Goal: Communication & Community: Answer question/provide support

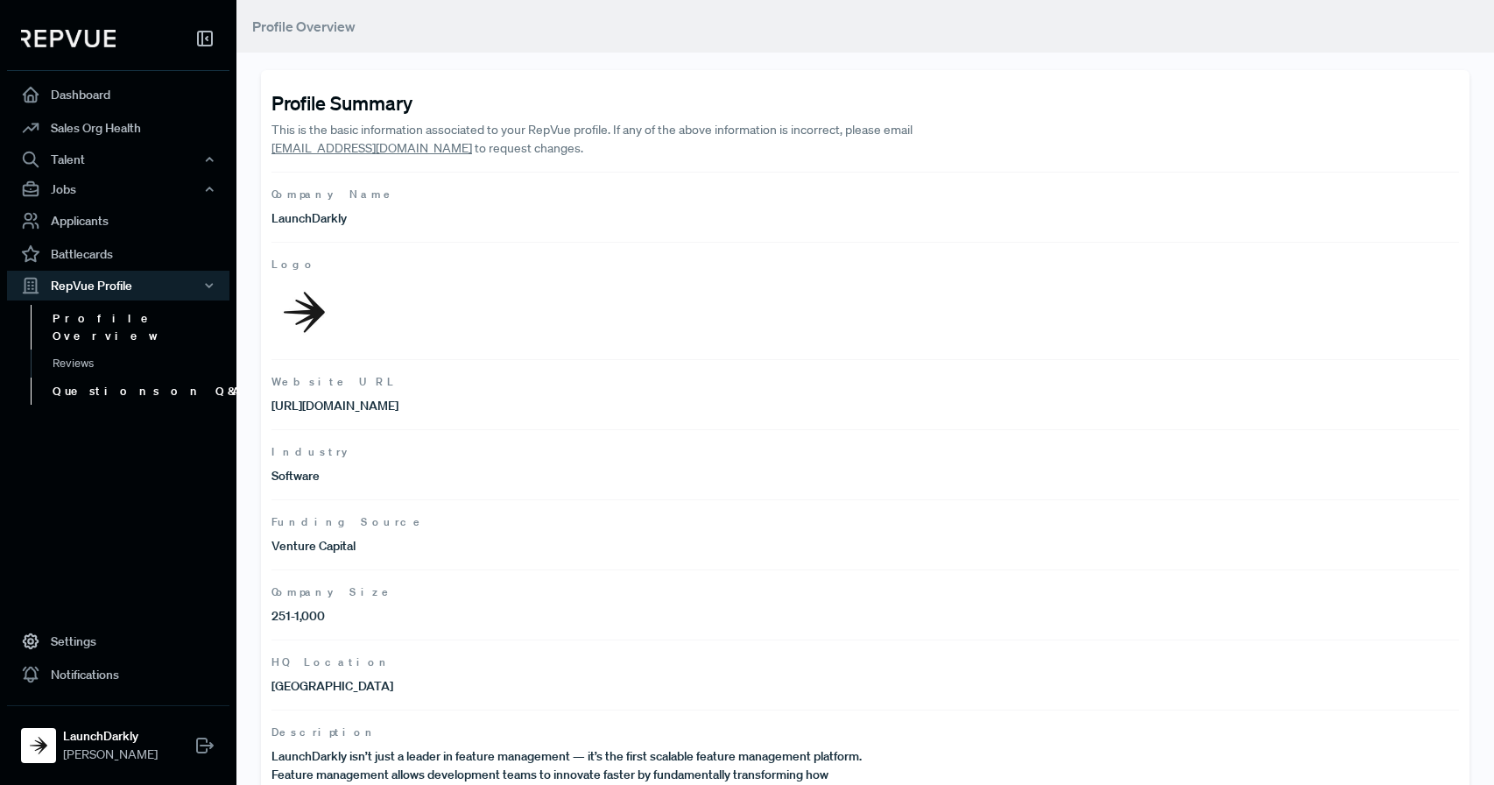
click at [91, 377] on link "Questions on Q&A" at bounding box center [142, 391] width 222 height 28
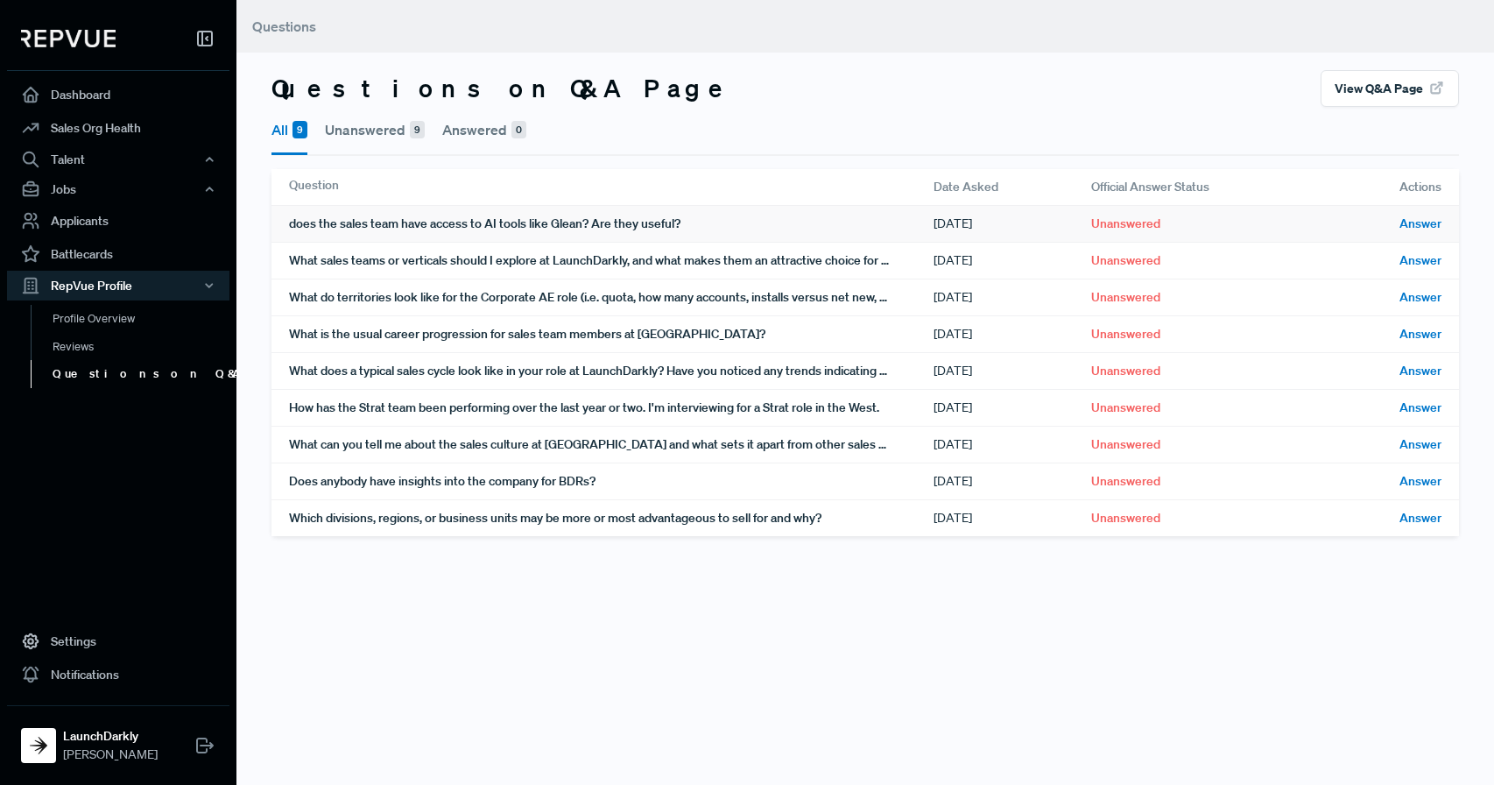
click at [1421, 228] on span "Answer" at bounding box center [1420, 224] width 42 height 18
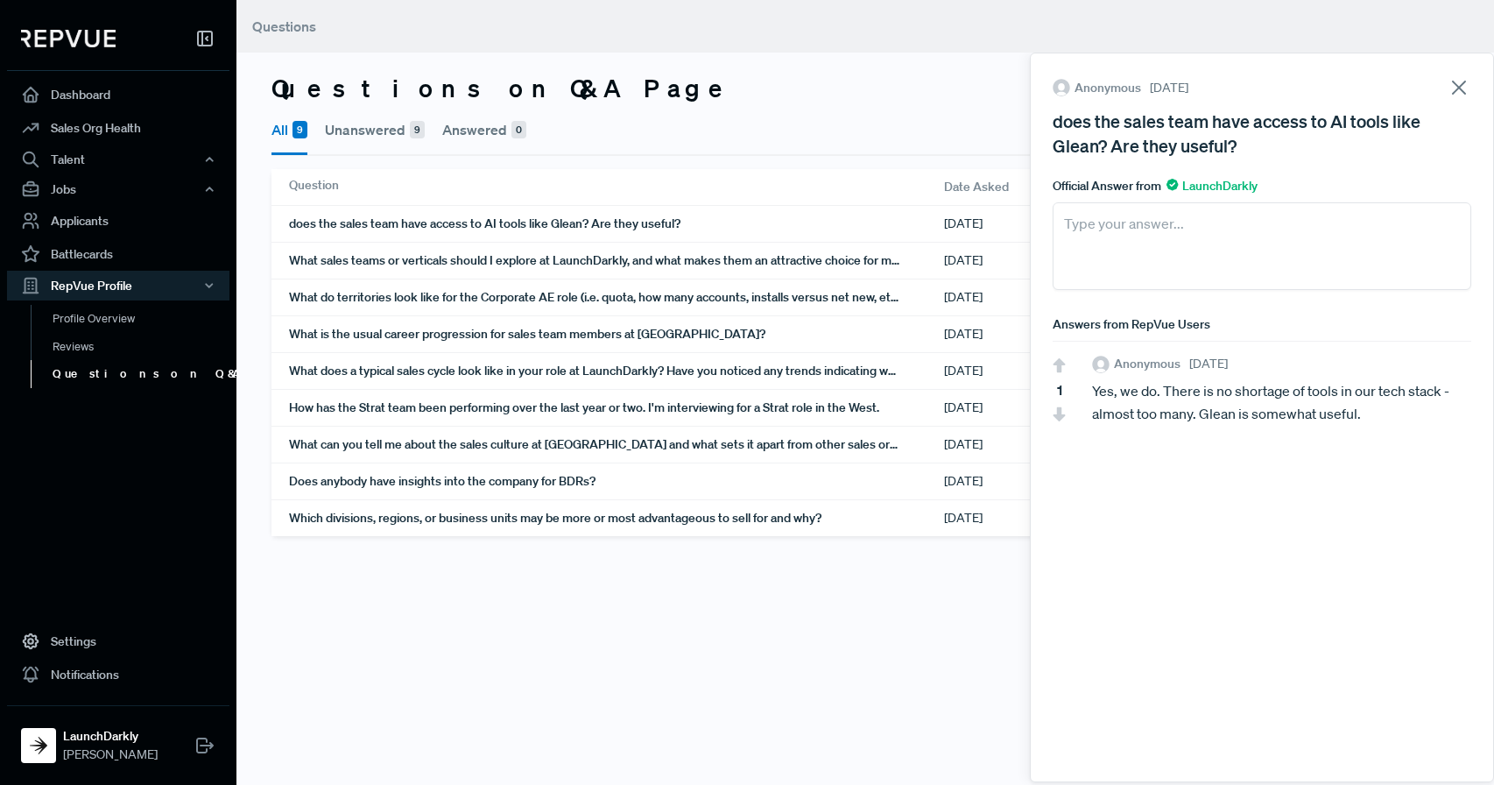
click at [1461, 79] on icon at bounding box center [1459, 87] width 25 height 25
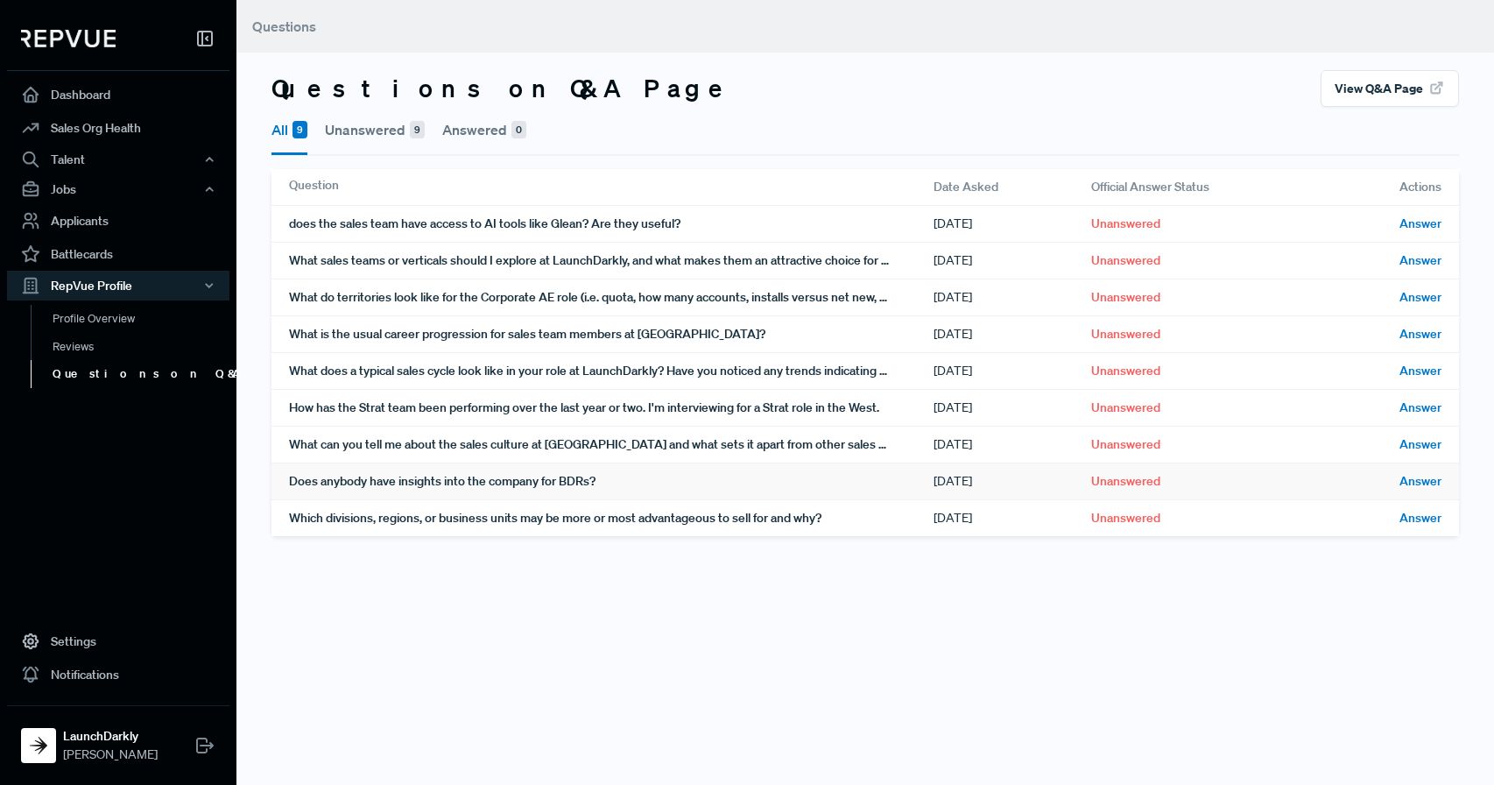
click at [1426, 484] on span "Answer" at bounding box center [1420, 481] width 42 height 18
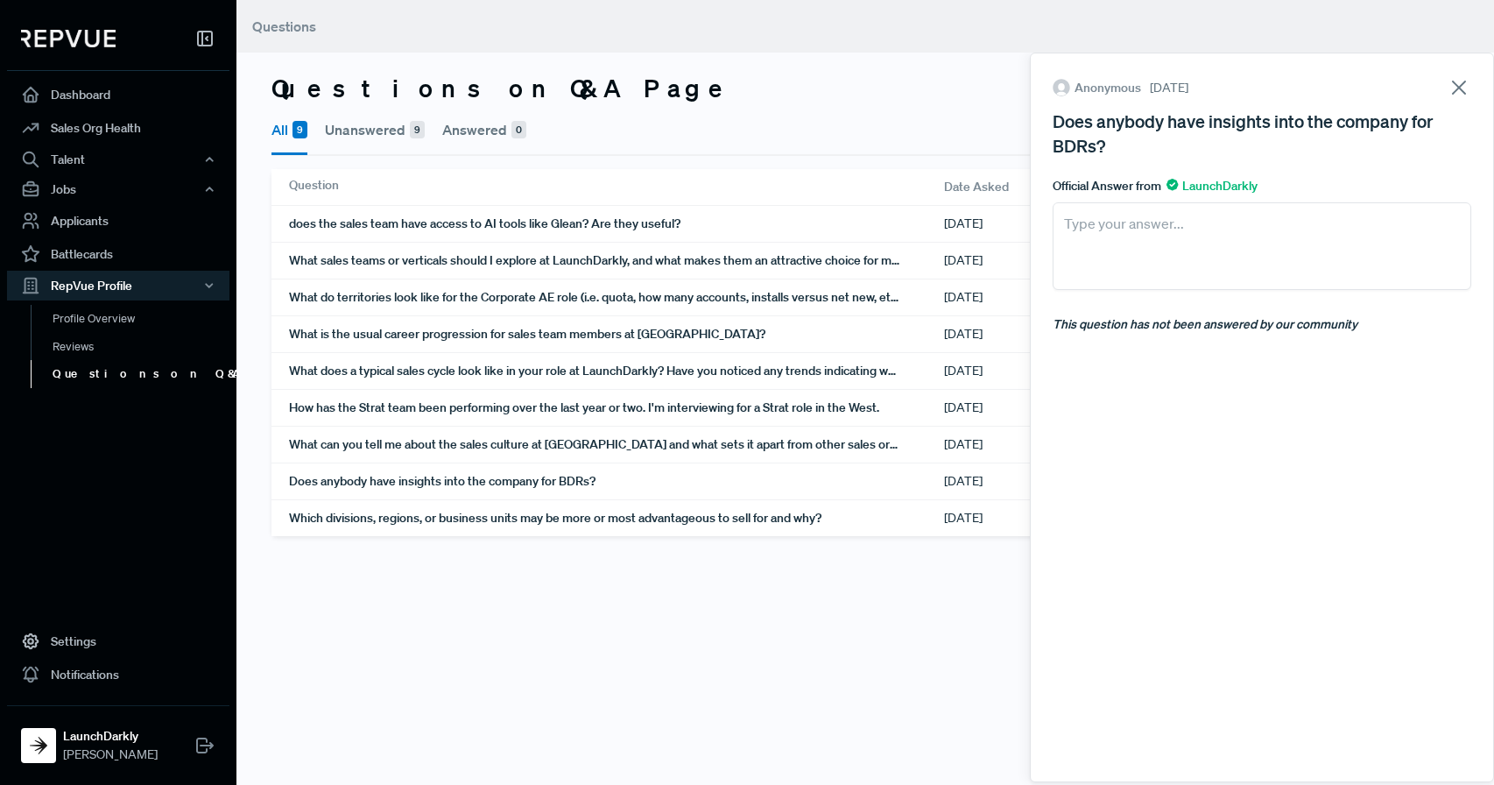
click at [1205, 245] on textarea at bounding box center [1262, 246] width 419 height 88
type textarea "F"
type textarea "T"
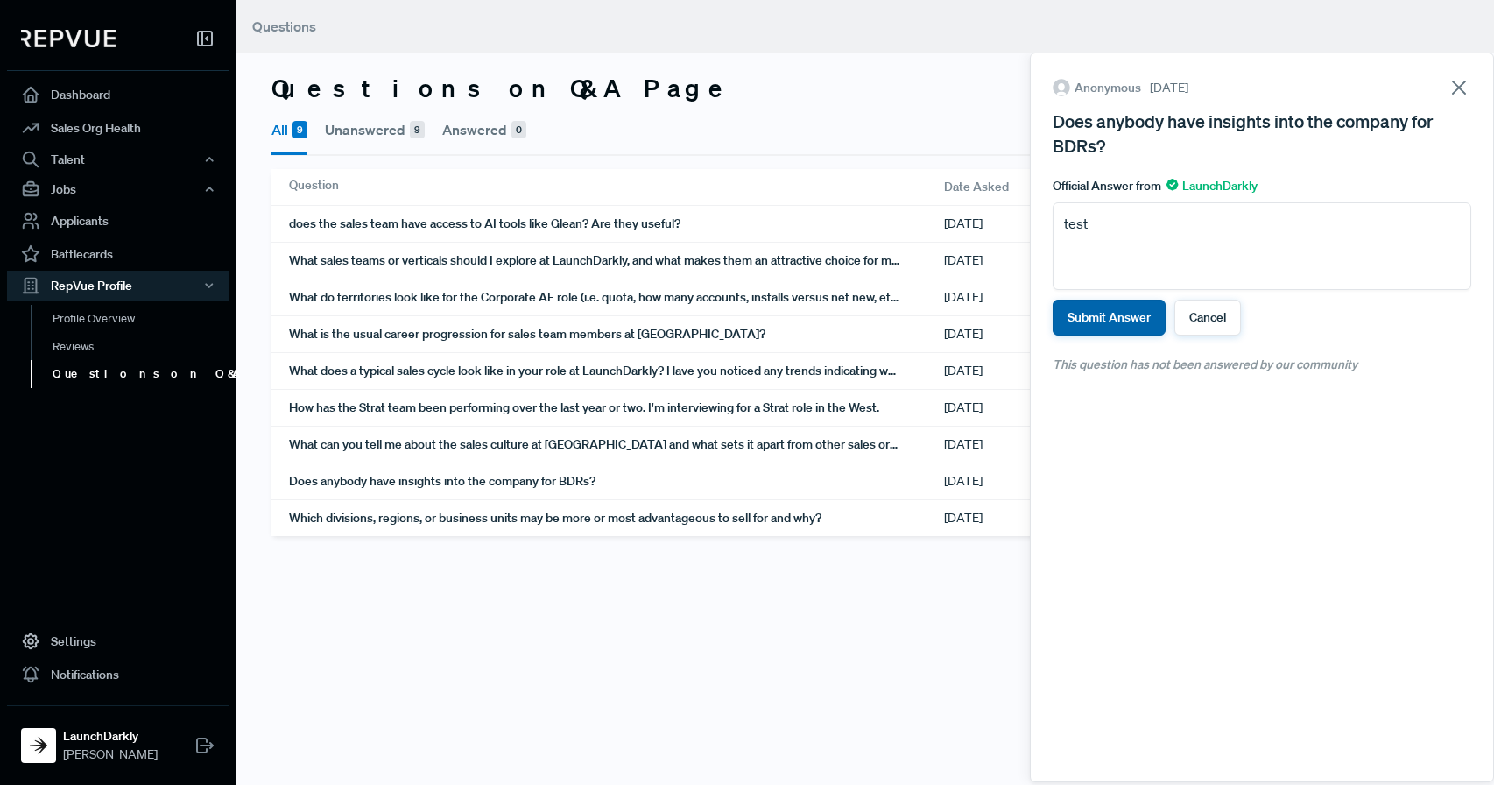
type textarea "test"
click at [1108, 316] on button "Submit Answer" at bounding box center [1109, 318] width 113 height 36
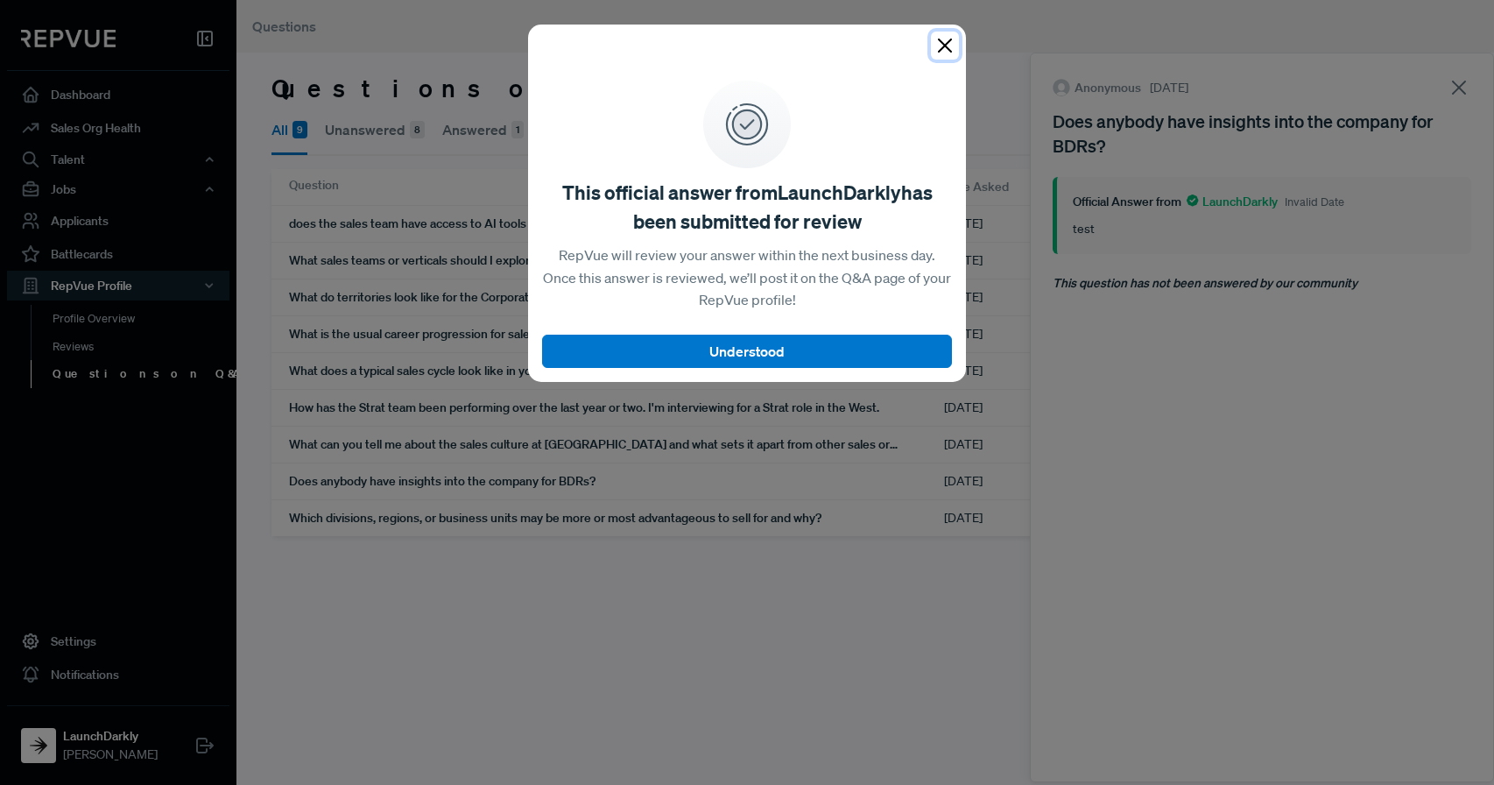
click at [944, 44] on button "Close" at bounding box center [945, 46] width 28 height 28
